Goal: Task Accomplishment & Management: Complete application form

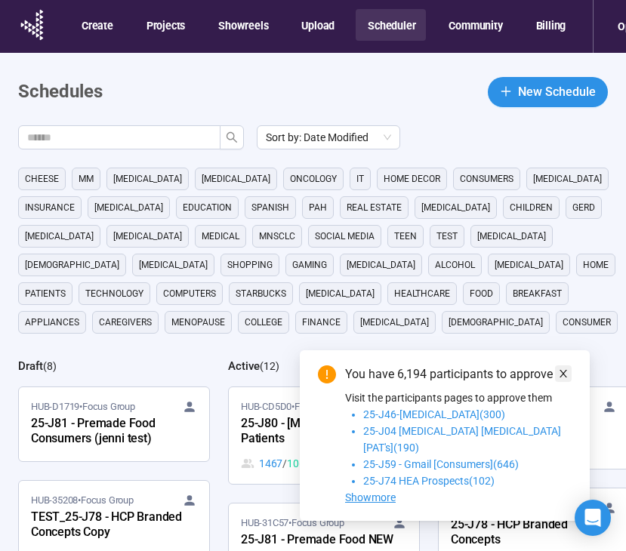
click at [560, 379] on icon "close" at bounding box center [563, 373] width 11 height 11
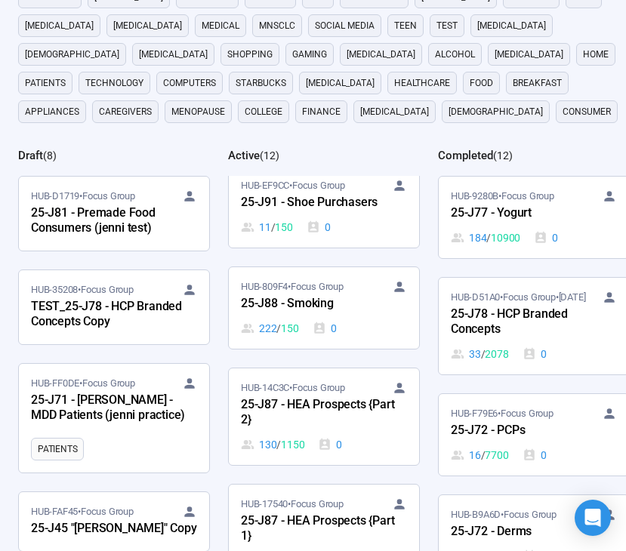
scroll to position [226, 0]
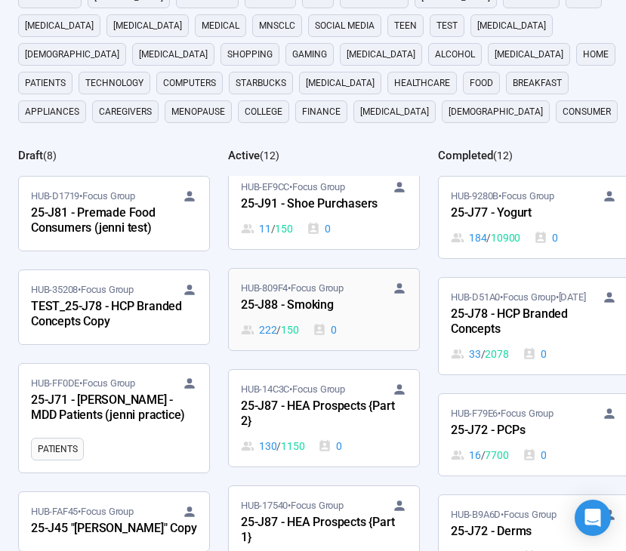
click at [345, 317] on div "HUB-809F4 • Focus Group 25-J88 - Smoking 222 / 150 0" at bounding box center [324, 309] width 166 height 57
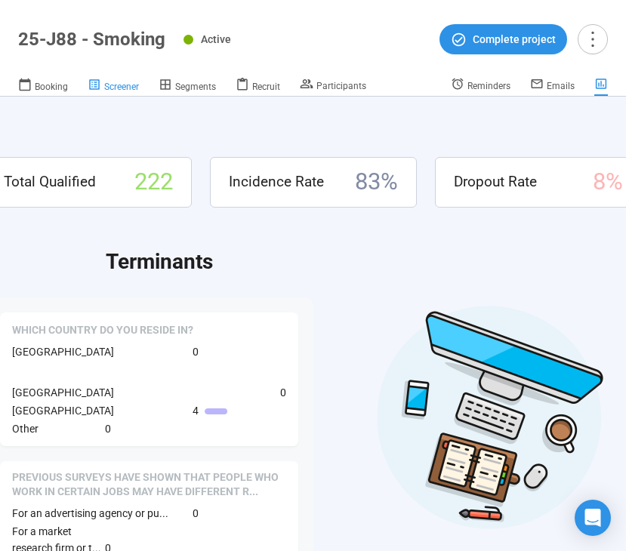
click at [132, 80] on div "Screener" at bounding box center [113, 85] width 51 height 15
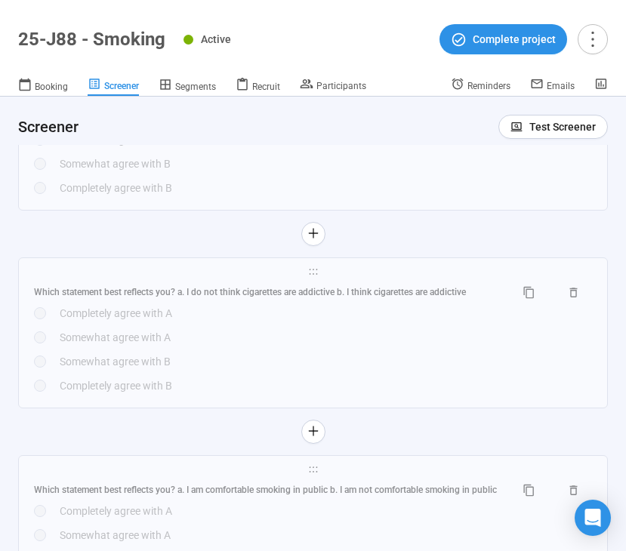
scroll to position [6420, 0]
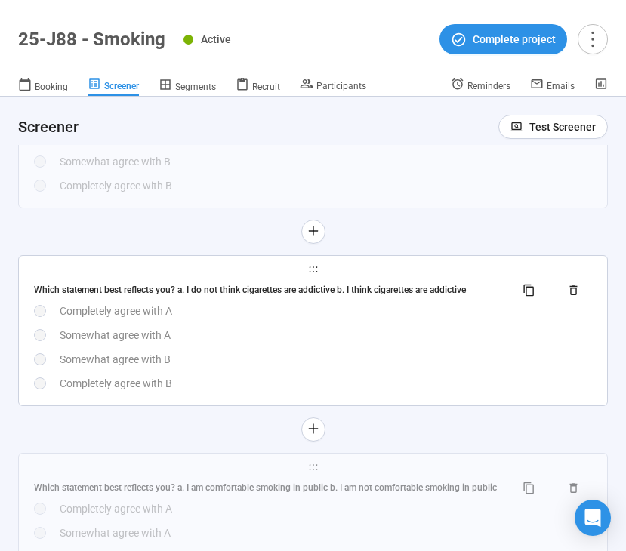
click at [376, 365] on div "Somewhat agree with B" at bounding box center [326, 359] width 532 height 17
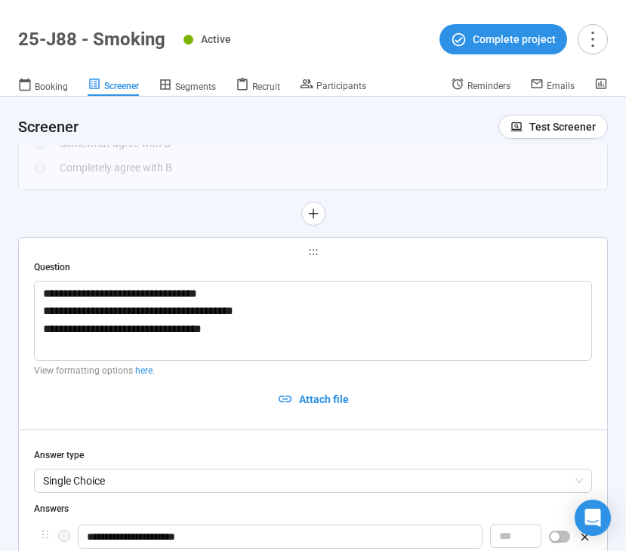
scroll to position [6134, 0]
